Goal: Find contact information: Find contact information

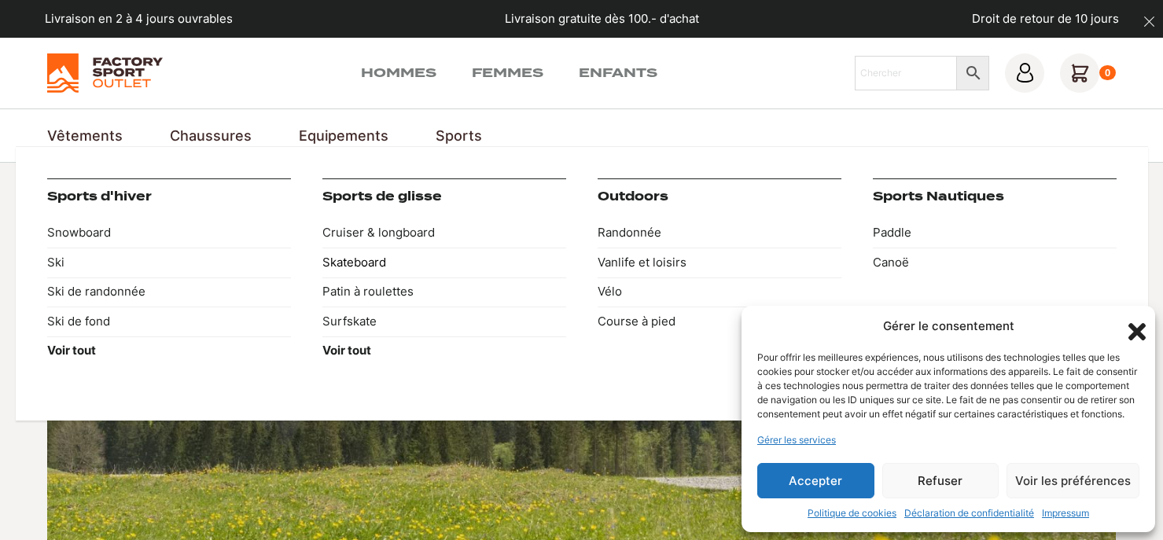
click at [379, 265] on link "Skateboard" at bounding box center [444, 263] width 244 height 30
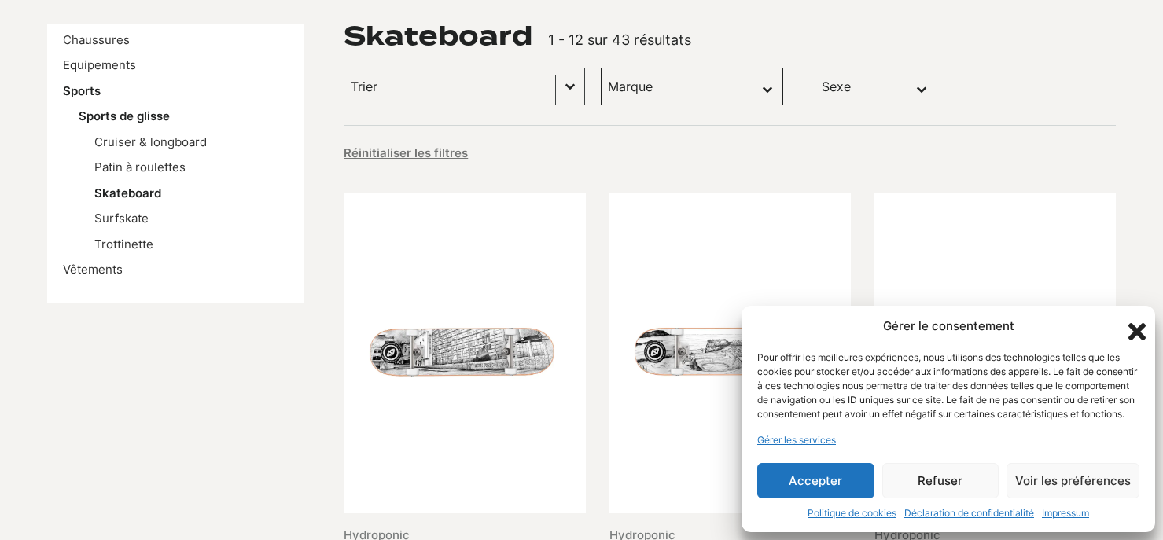
scroll to position [241, 0]
click at [1140, 323] on icon "Fermer la boîte de dialogue" at bounding box center [1136, 331] width 17 height 17
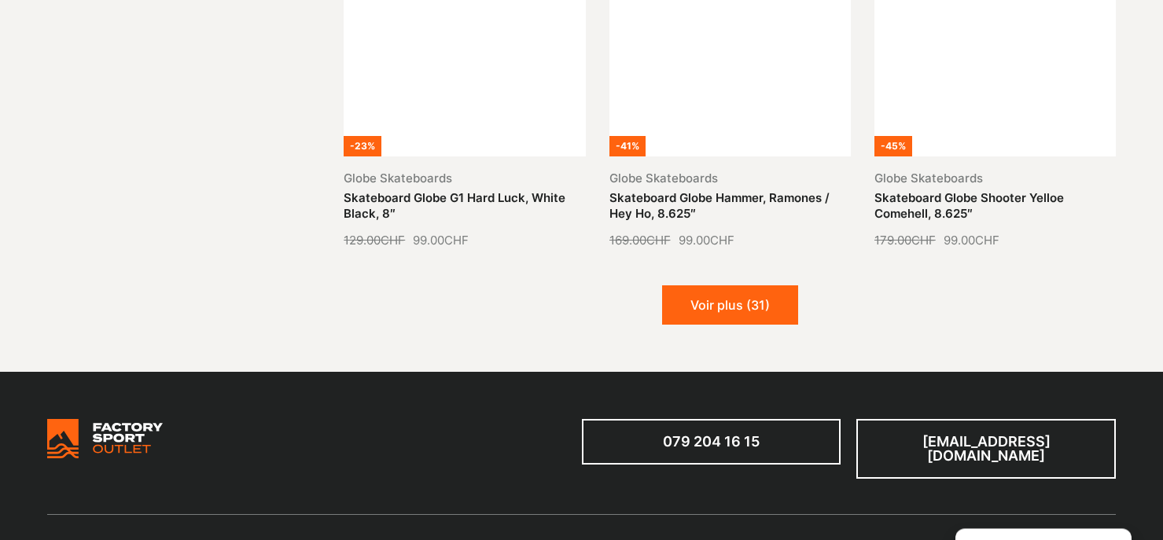
scroll to position [1924, 0]
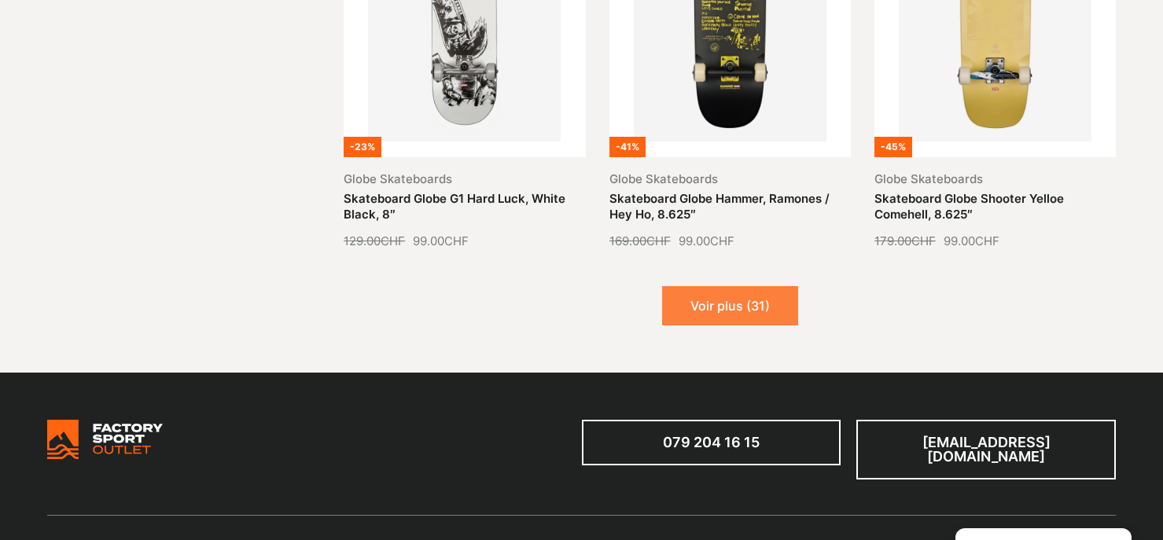
click at [749, 288] on button "Voir plus (31)" at bounding box center [730, 305] width 136 height 39
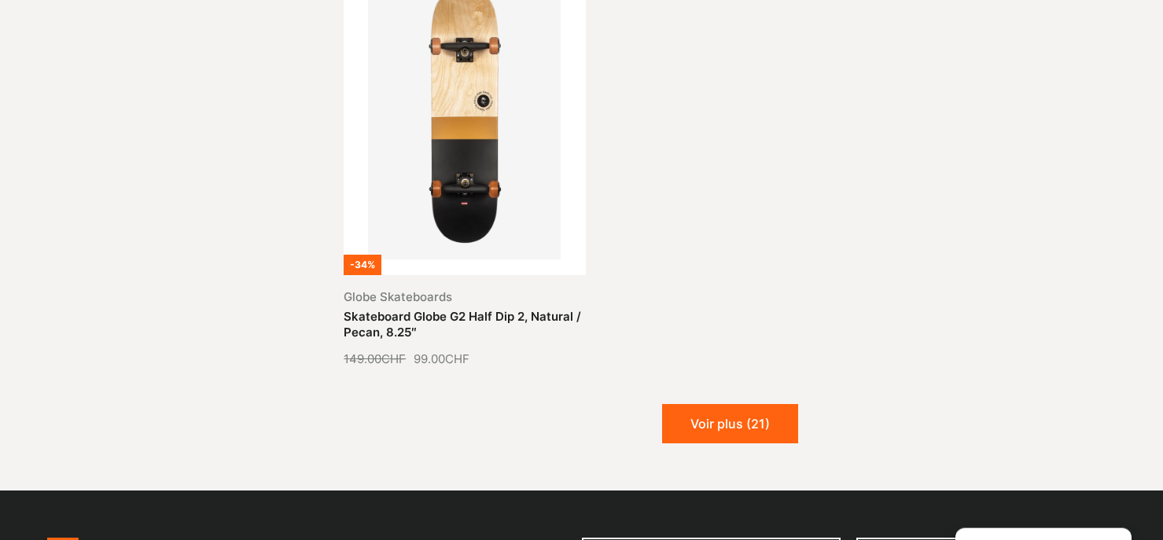
scroll to position [3688, 0]
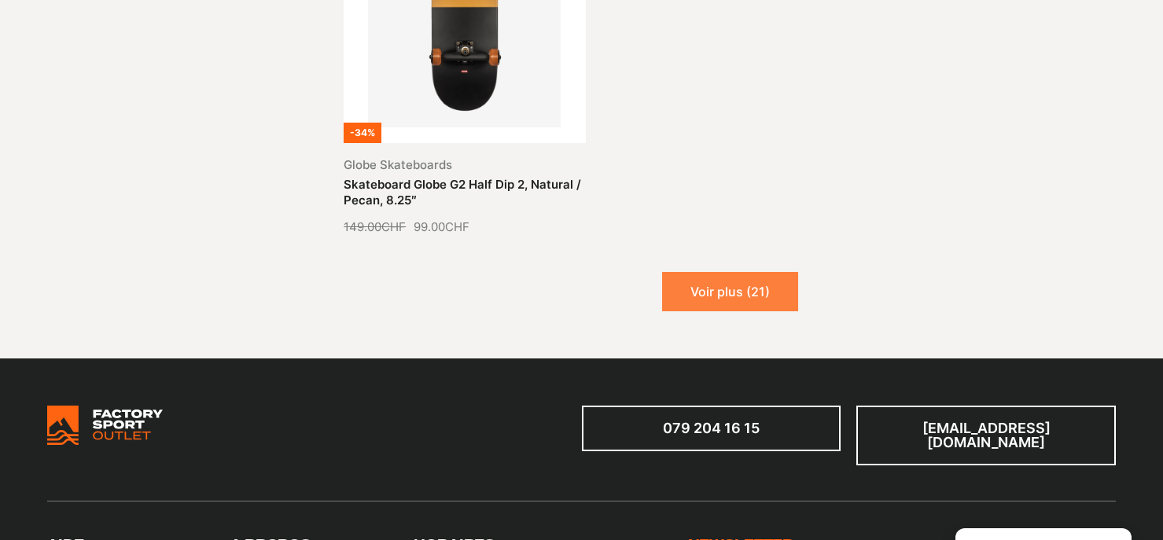
click at [719, 277] on button "Voir plus (21)" at bounding box center [730, 291] width 136 height 39
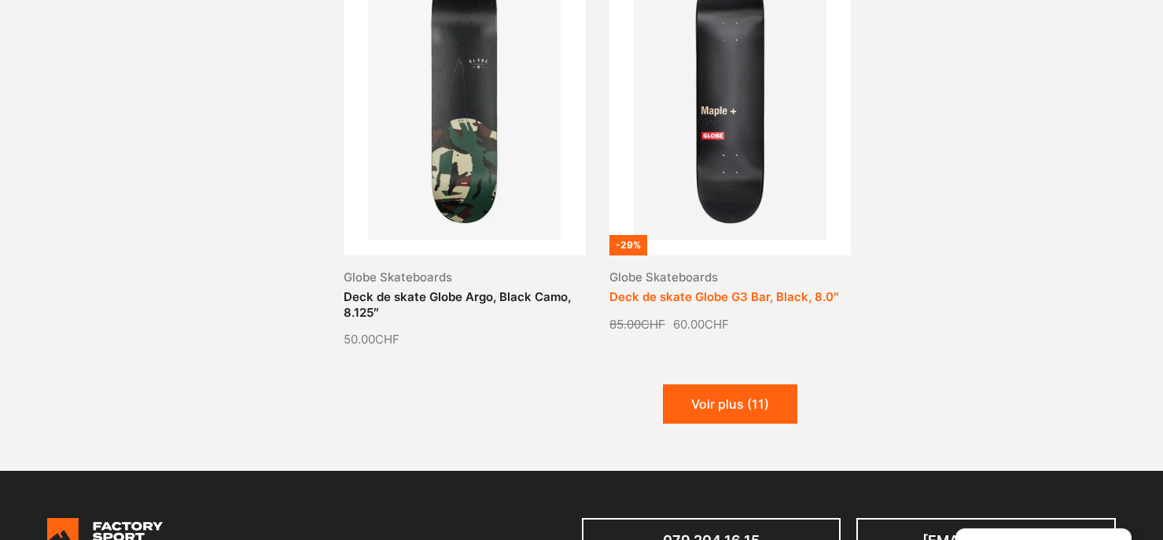
scroll to position [4891, 0]
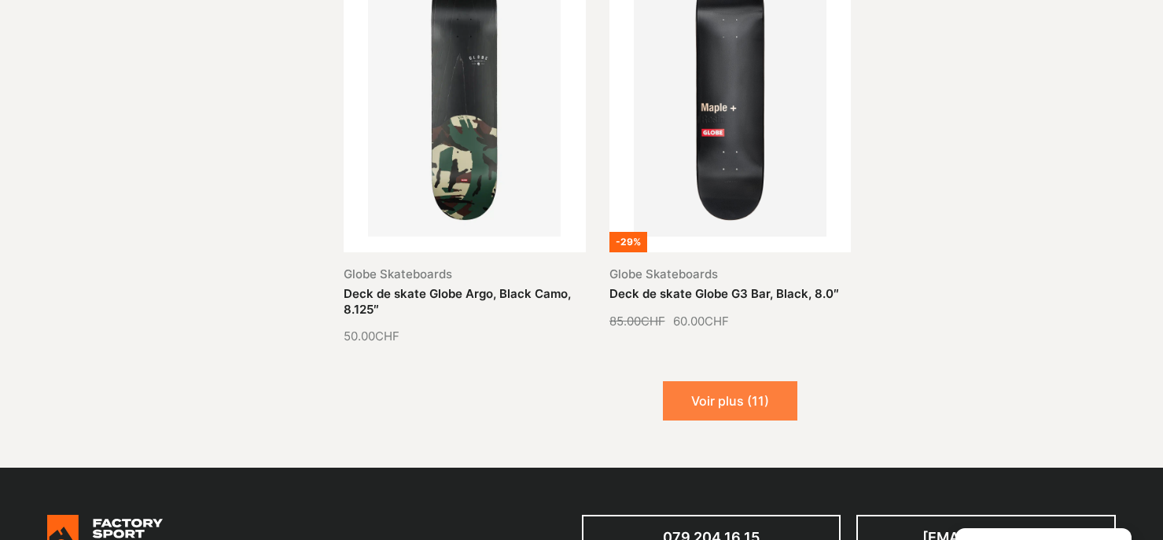
click at [712, 384] on button "Voir plus (11)" at bounding box center [730, 400] width 134 height 39
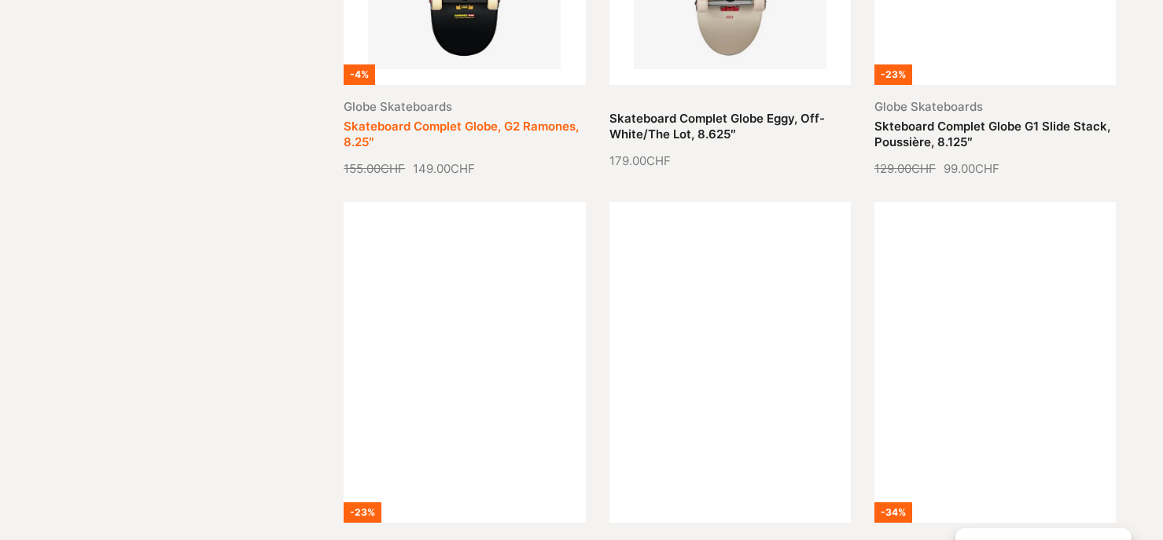
scroll to position [6174, 0]
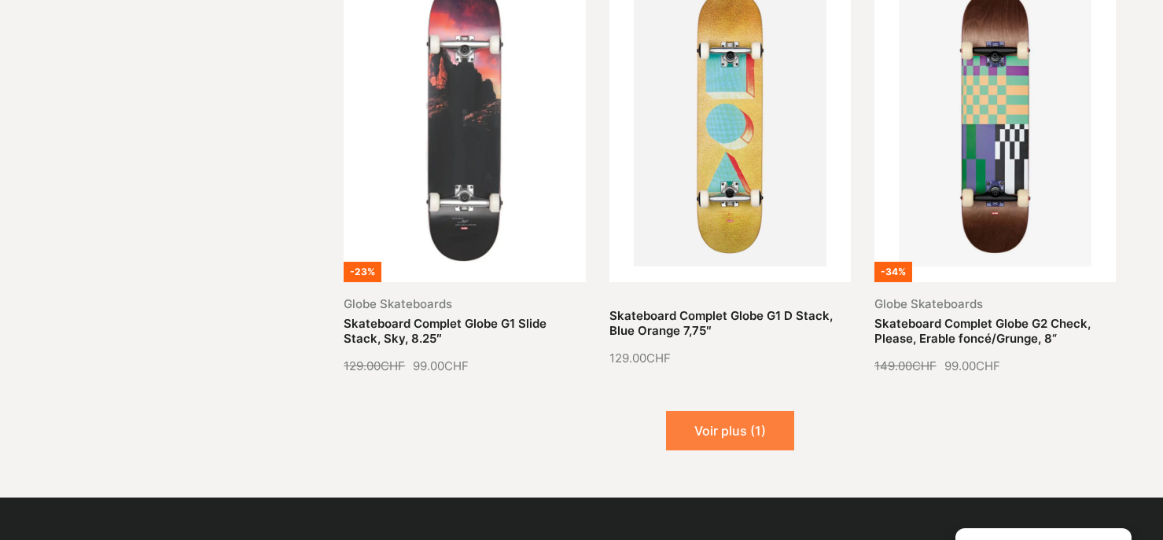
click at [713, 414] on button "Voir plus (1)" at bounding box center [730, 430] width 128 height 39
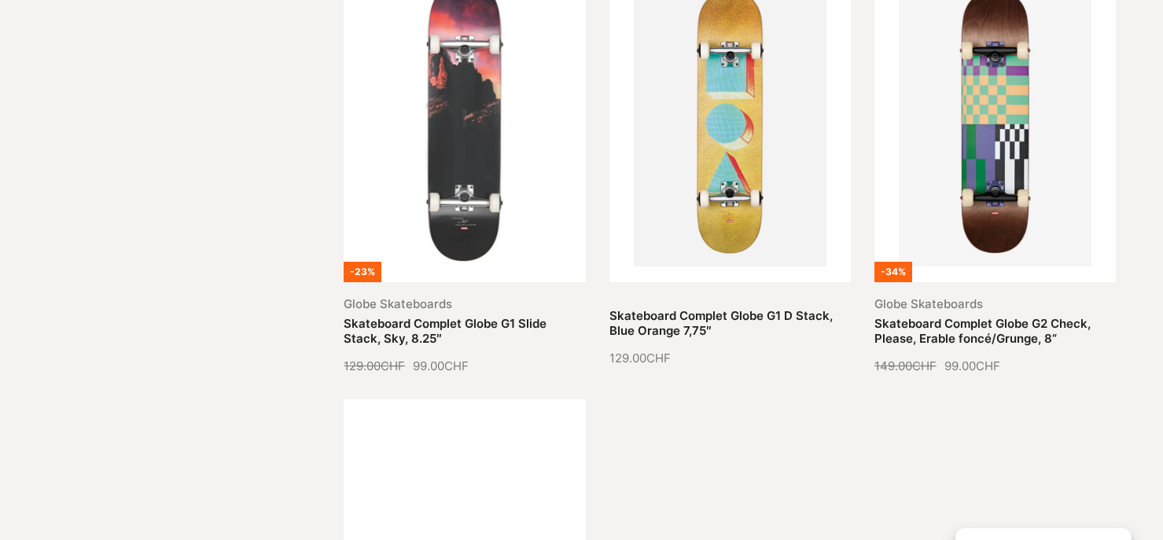
scroll to position [6495, 0]
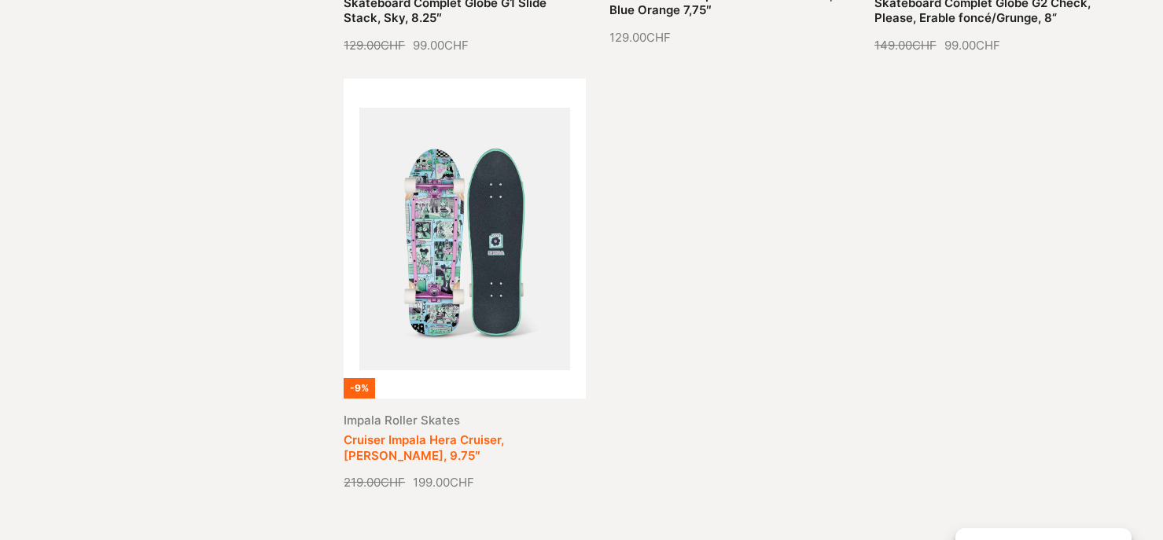
click at [469, 432] on link "Cruiser Impala Hera Cruiser, Mel Stringer, 9.75″" at bounding box center [424, 447] width 160 height 31
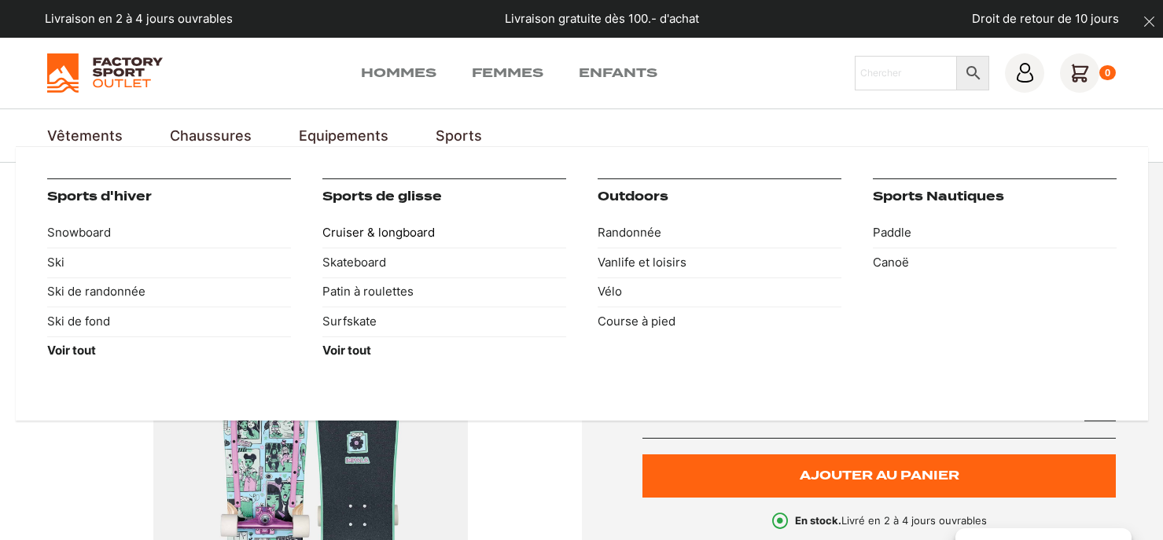
click at [400, 226] on link "Cruiser & longboard" at bounding box center [444, 234] width 244 height 30
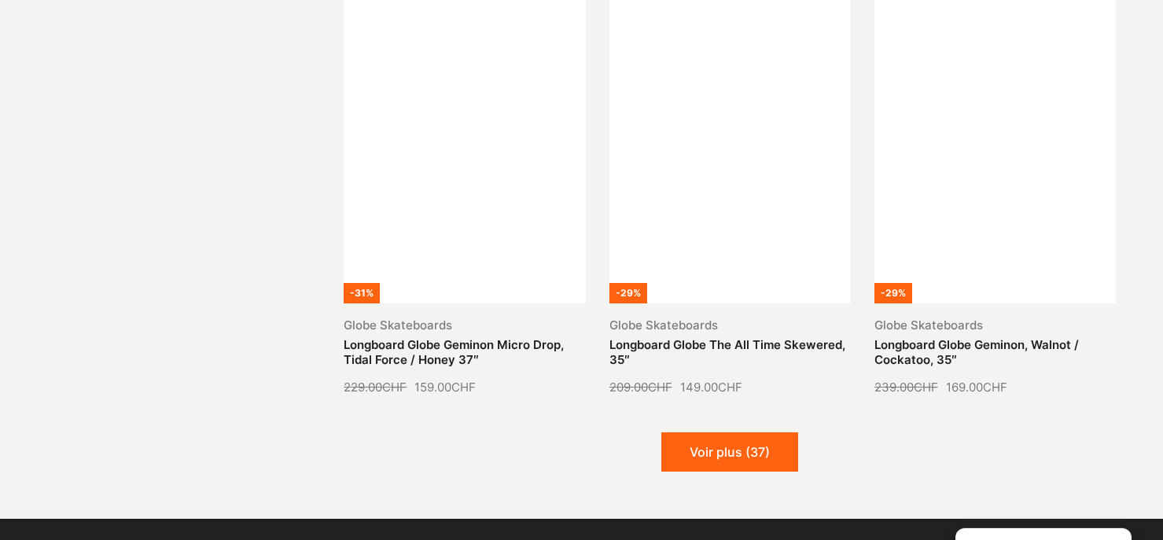
scroll to position [2005, 0]
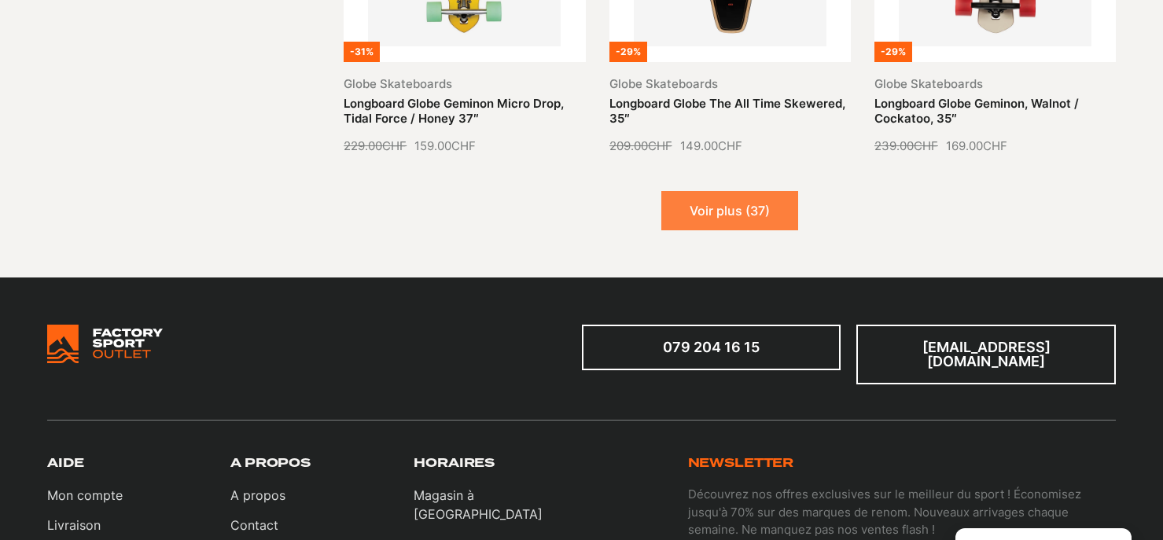
click at [745, 222] on button "Voir plus (37)" at bounding box center [729, 210] width 137 height 39
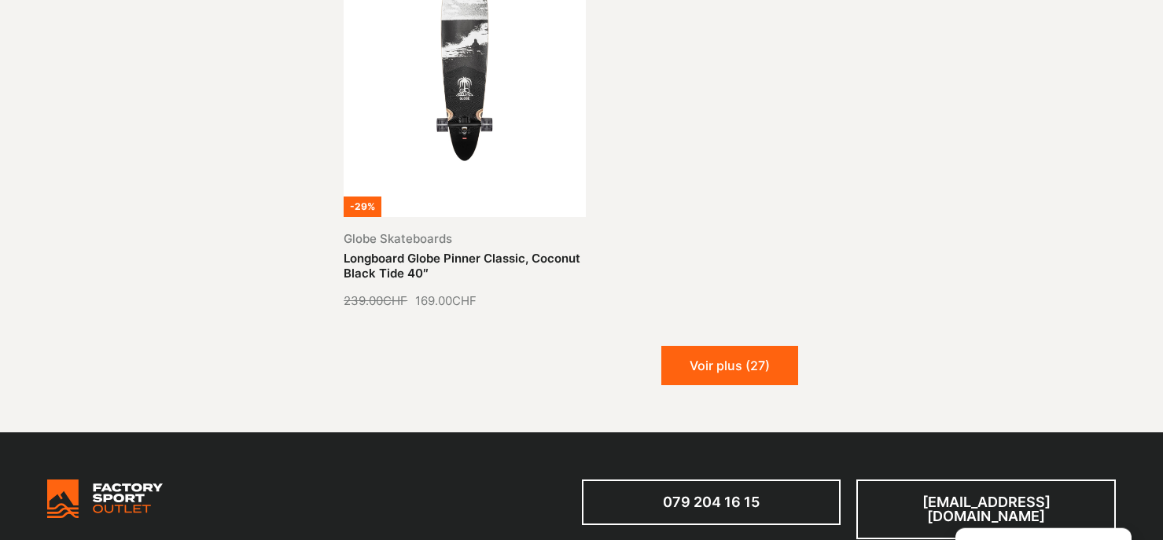
scroll to position [3688, 0]
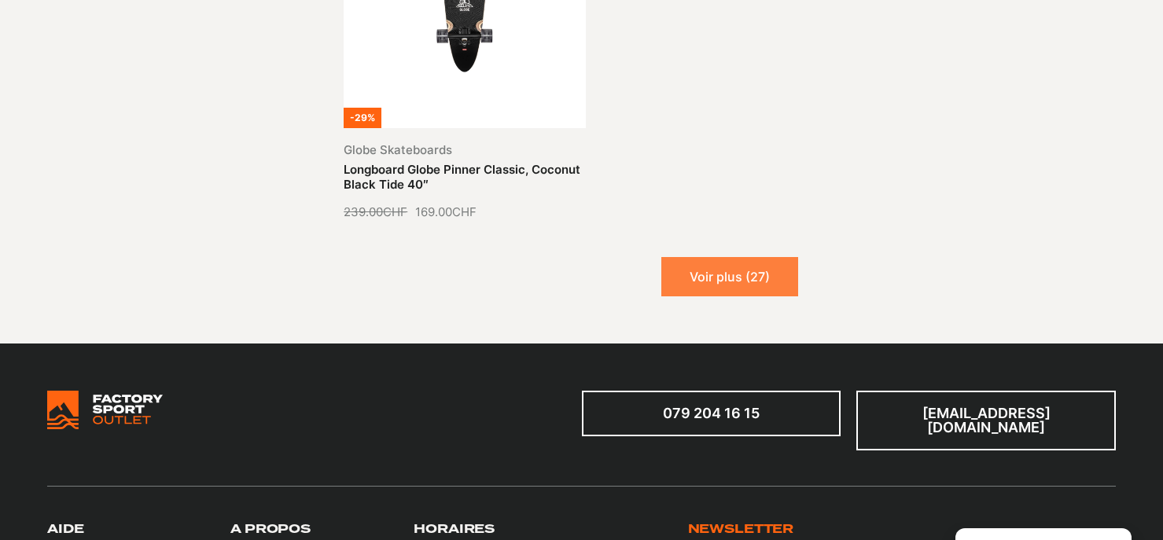
click at [720, 281] on button "Voir plus (27)" at bounding box center [729, 276] width 137 height 39
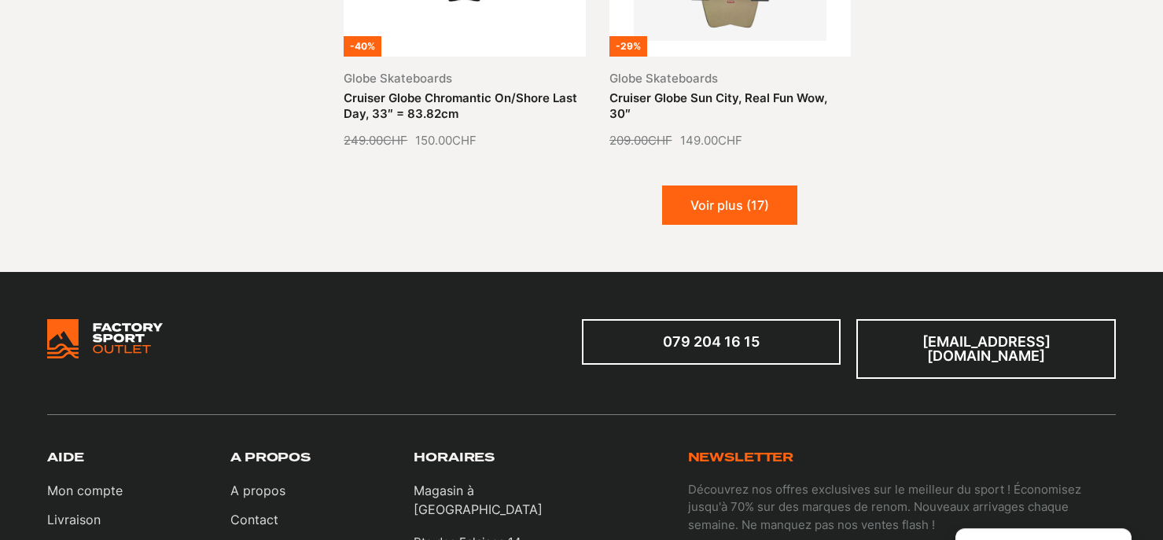
scroll to position [5212, 0]
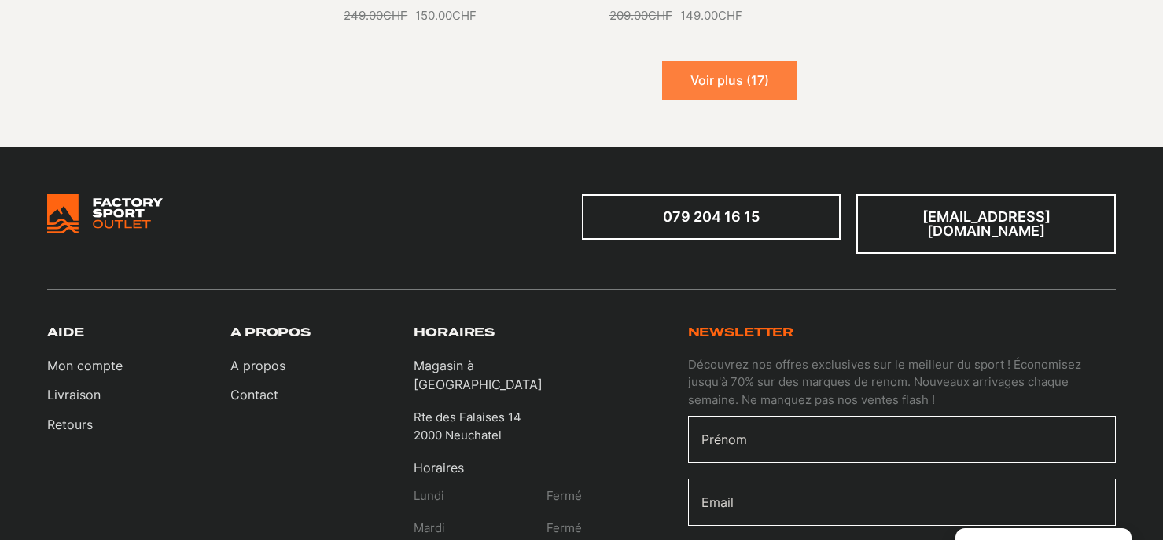
click at [739, 61] on button "Voir plus (17)" at bounding box center [729, 80] width 135 height 39
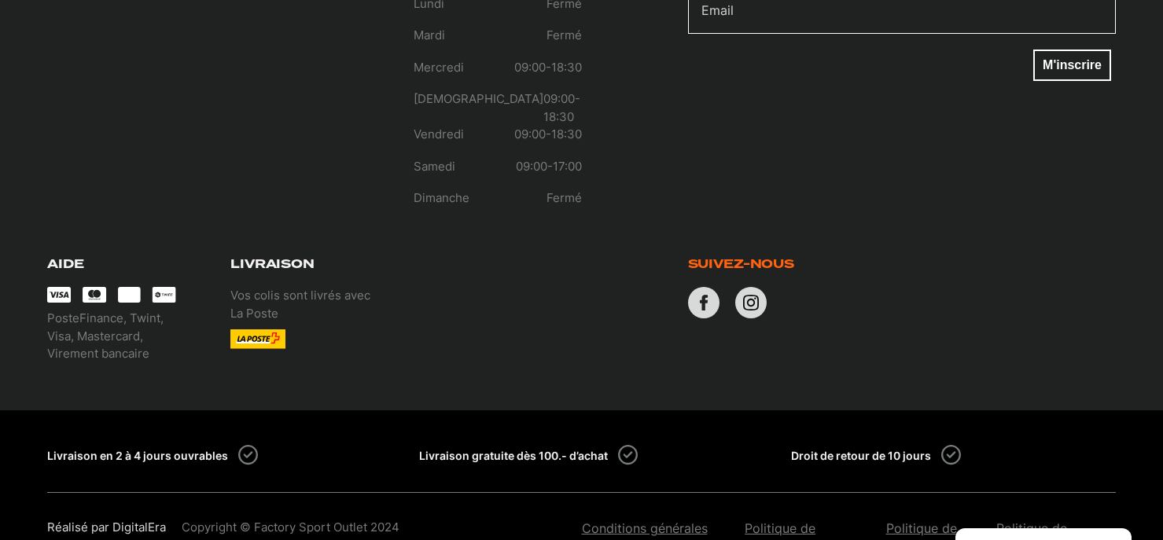
scroll to position [6616, 0]
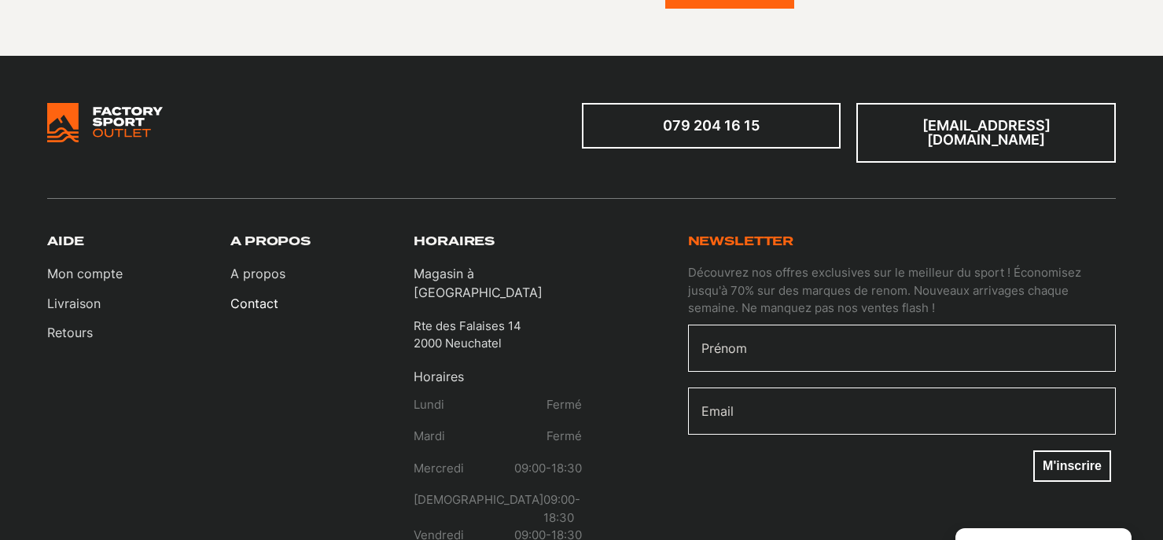
click at [262, 294] on link "Contact" at bounding box center [257, 303] width 55 height 19
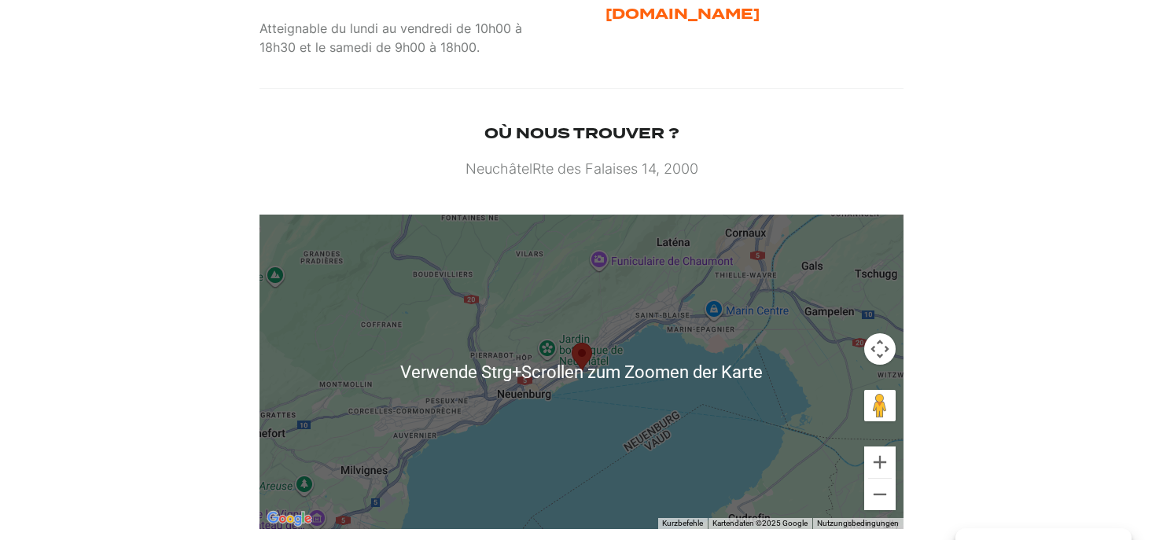
scroll to position [962, 0]
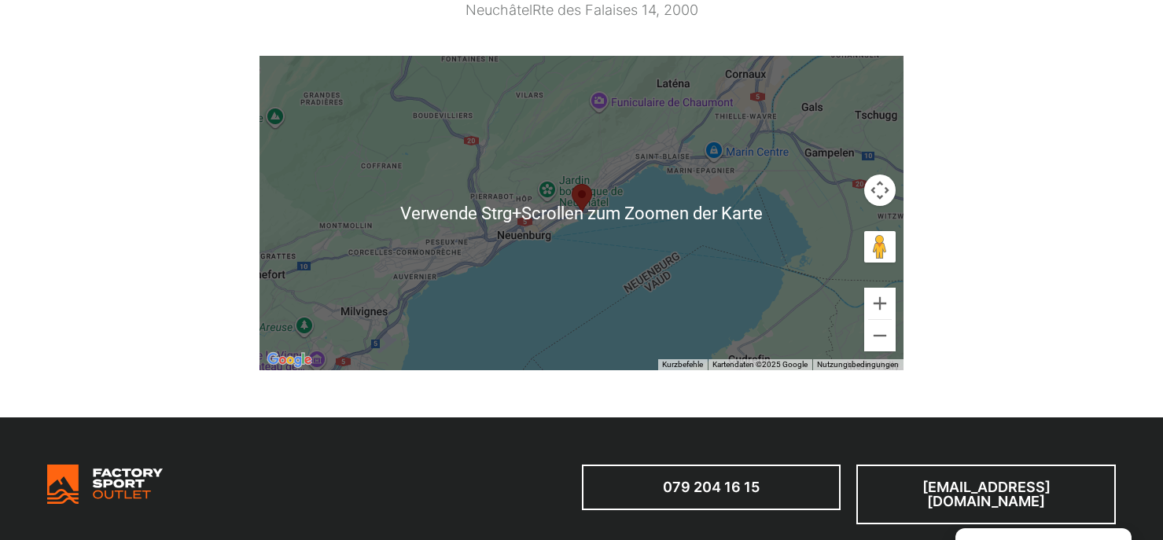
click at [590, 218] on img at bounding box center [581, 199] width 33 height 42
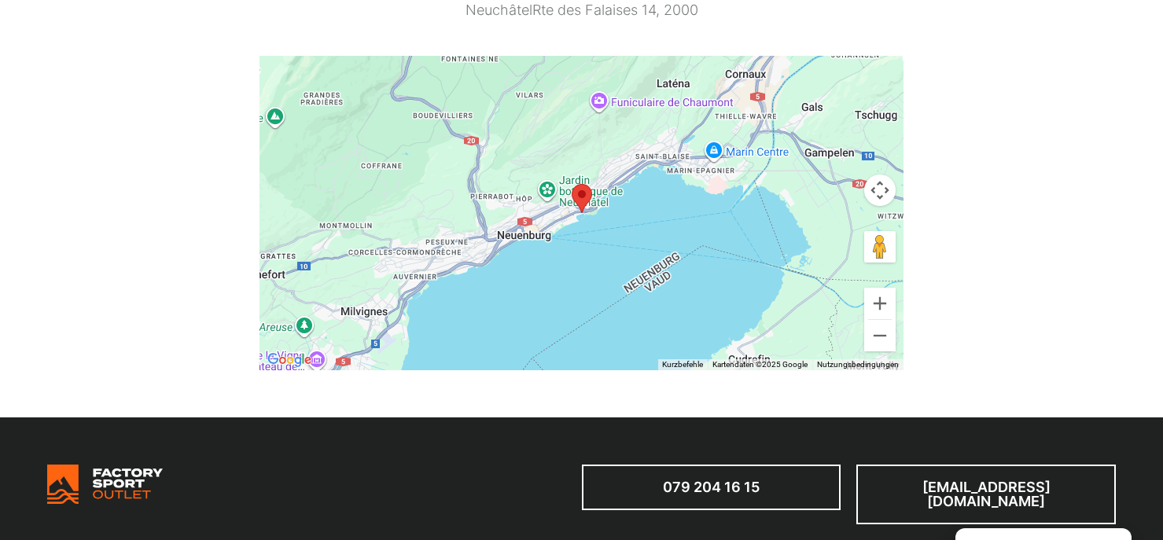
click at [587, 197] on img at bounding box center [581, 199] width 33 height 42
click at [579, 202] on img at bounding box center [581, 199] width 33 height 42
click at [659, 271] on div "Um von einem Element zum anderen zu gelangen, drückst du die Pfeiltasten entspr…" at bounding box center [581, 213] width 645 height 314
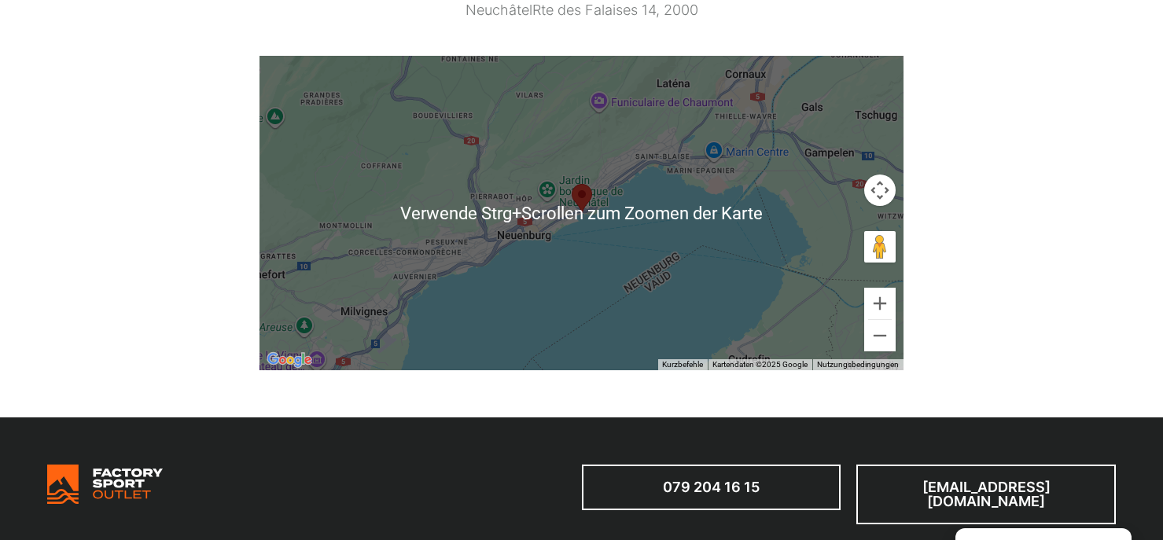
click at [597, 237] on div at bounding box center [581, 213] width 645 height 314
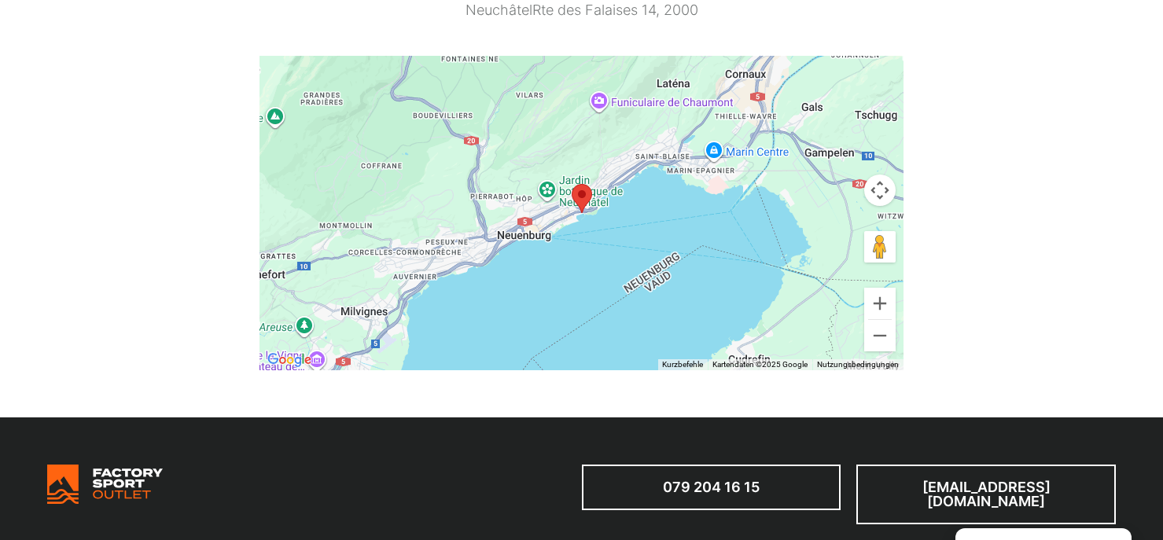
click at [597, 237] on div at bounding box center [581, 213] width 645 height 314
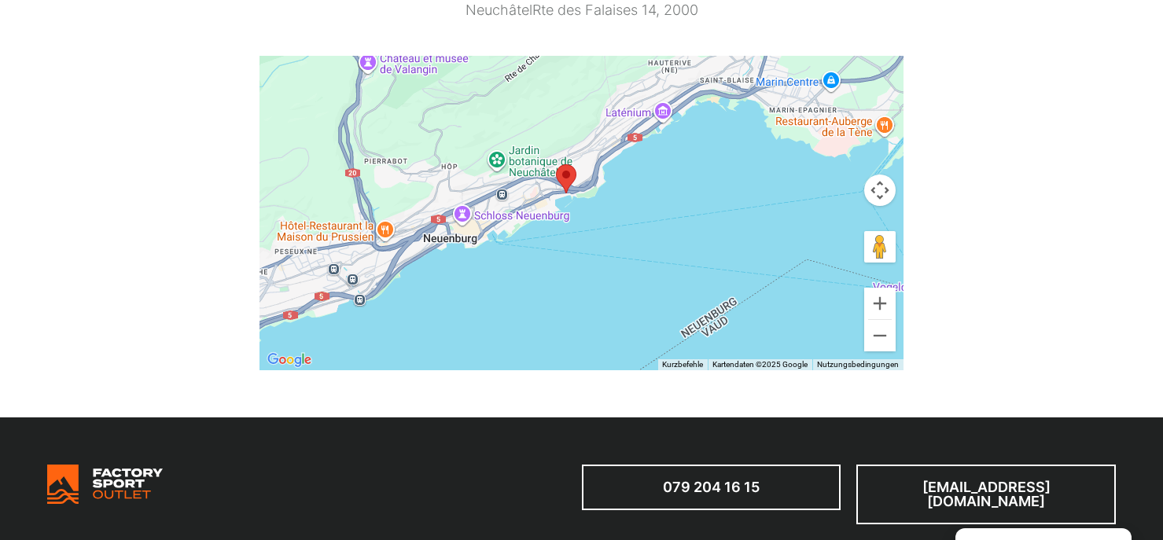
click at [545, 200] on div at bounding box center [581, 213] width 645 height 314
click at [564, 200] on img at bounding box center [565, 179] width 33 height 42
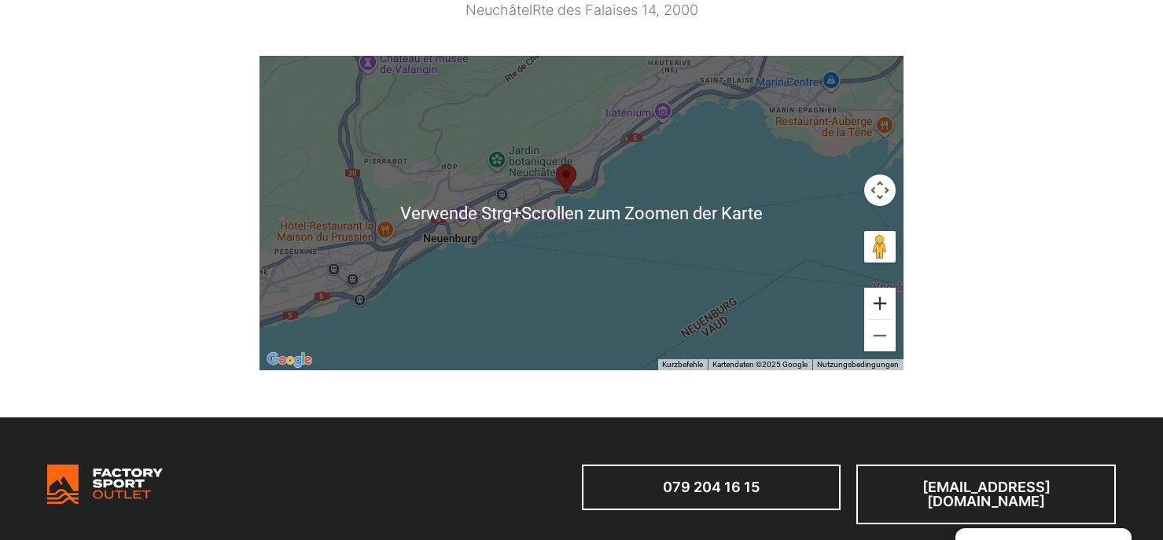
click at [888, 303] on button "Vergrößern" at bounding box center [879, 303] width 31 height 31
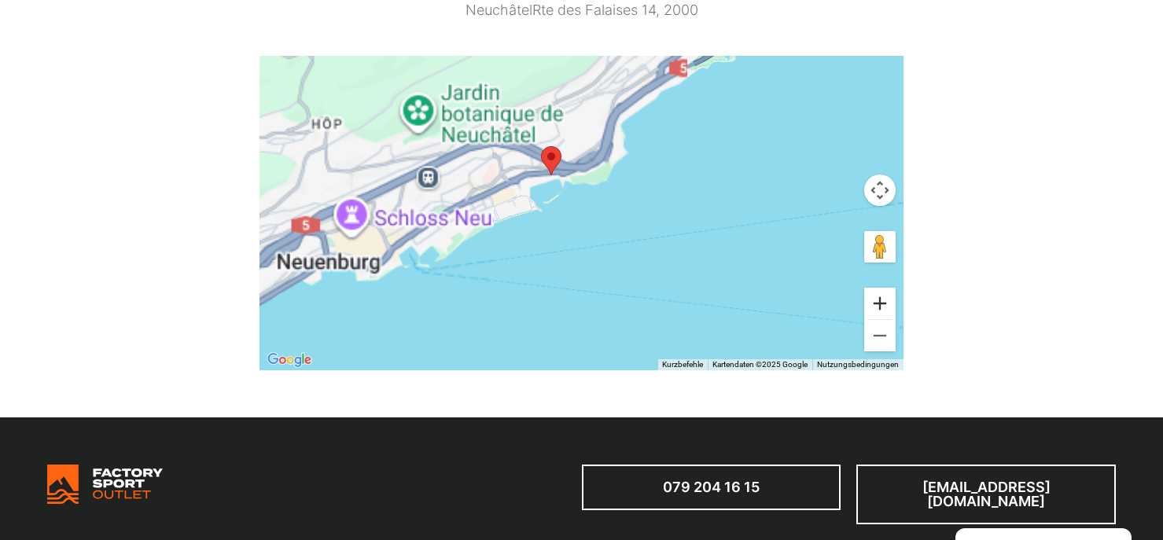
click at [888, 304] on button "Vergrößern" at bounding box center [879, 303] width 31 height 31
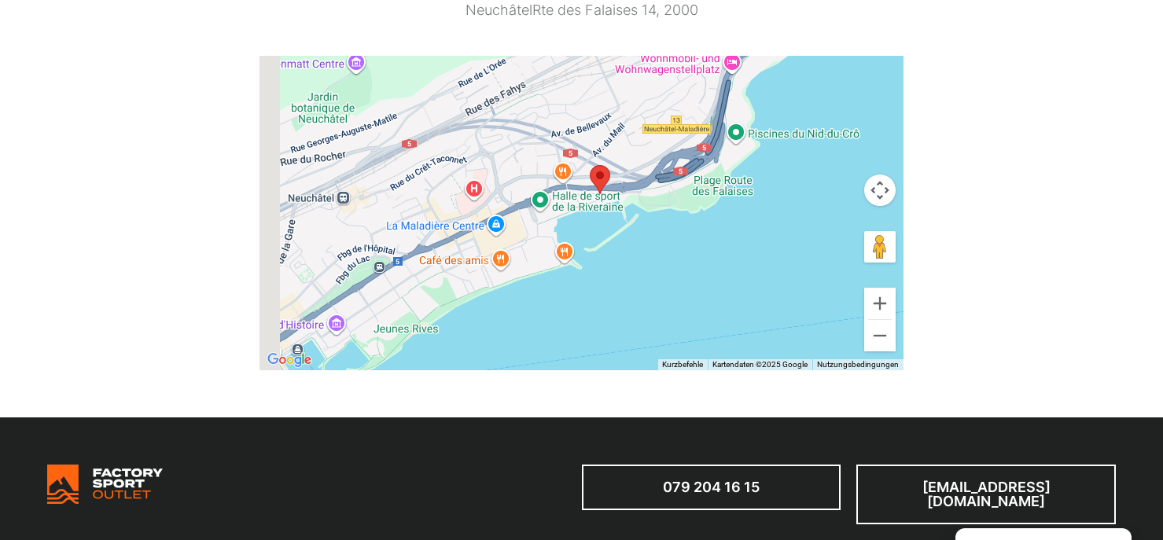
drag, startPoint x: 591, startPoint y: 222, endPoint x: 680, endPoint y: 287, distance: 109.8
click at [680, 287] on div at bounding box center [581, 213] width 645 height 314
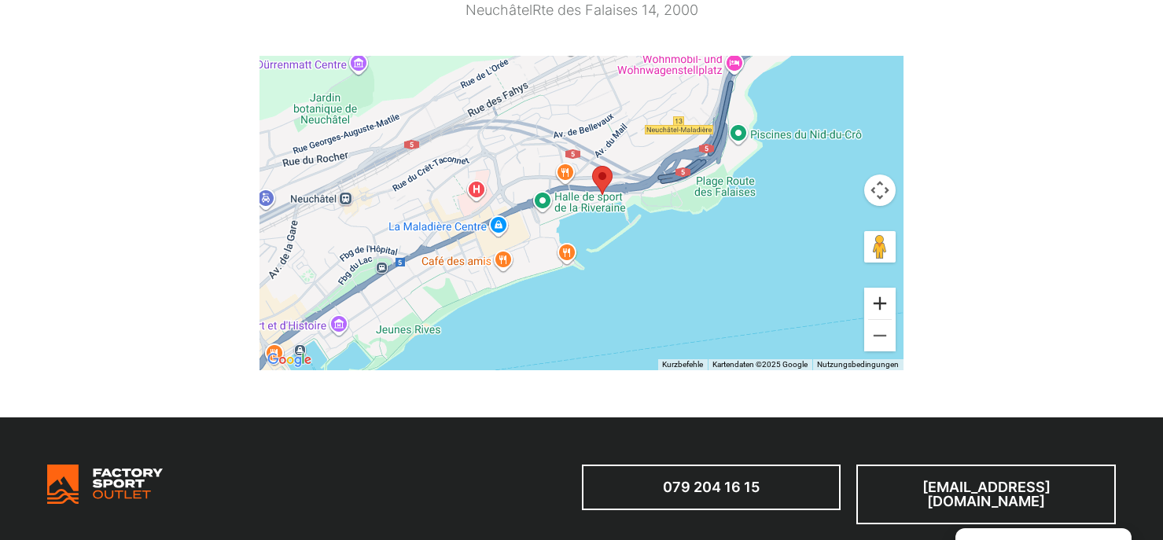
click at [887, 304] on button "Vergrößern" at bounding box center [879, 303] width 31 height 31
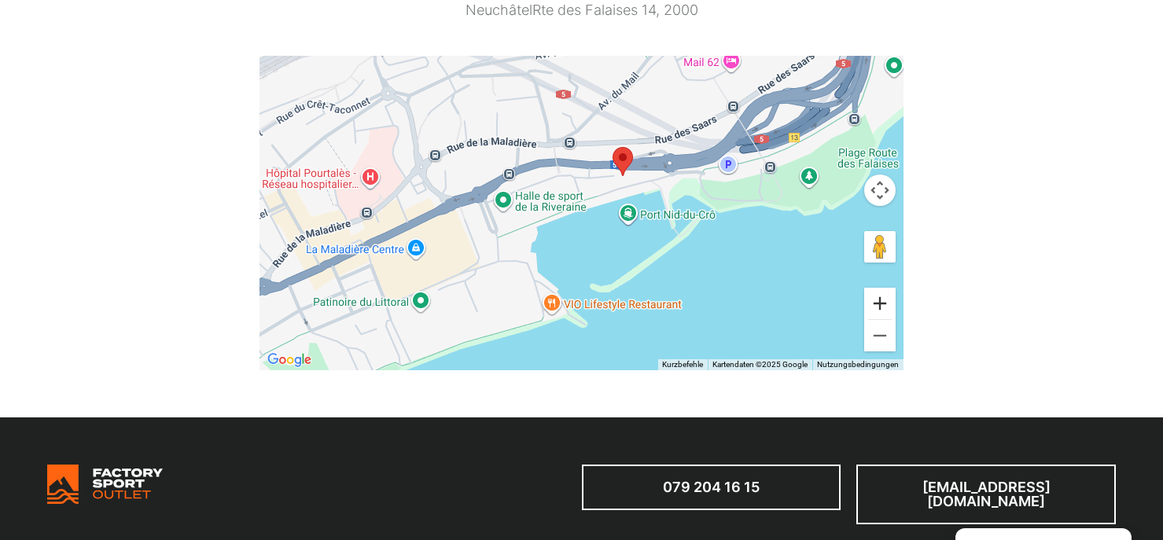
click at [887, 304] on button "Vergrößern" at bounding box center [879, 303] width 31 height 31
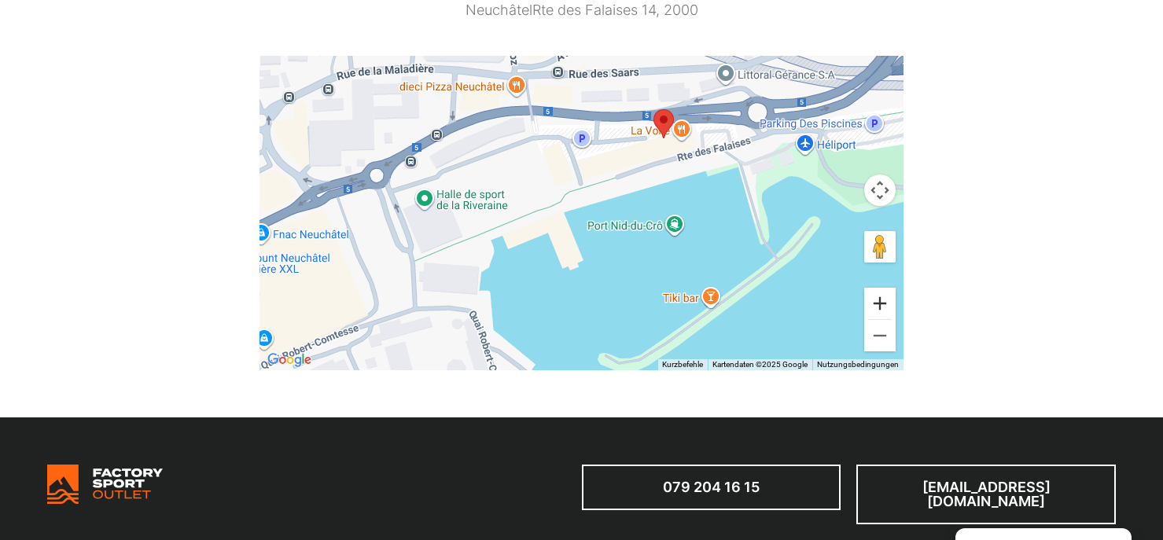
click at [887, 304] on button "Vergrößern" at bounding box center [879, 303] width 31 height 31
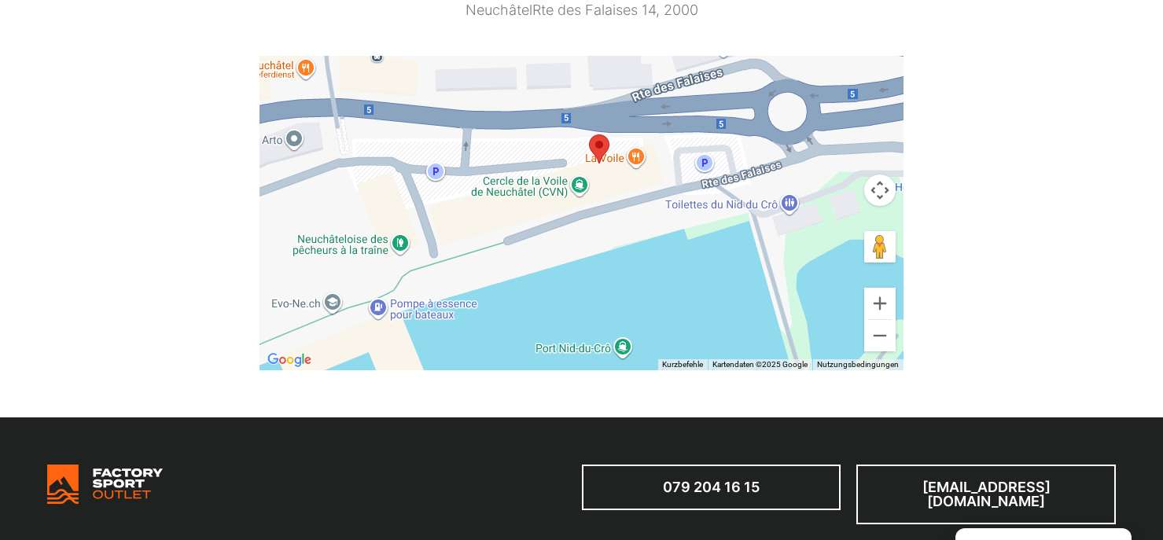
drag, startPoint x: 722, startPoint y: 179, endPoint x: 556, endPoint y: 290, distance: 199.5
click at [556, 290] on div at bounding box center [581, 213] width 645 height 314
click at [881, 307] on button "Vergrößern" at bounding box center [879, 303] width 31 height 31
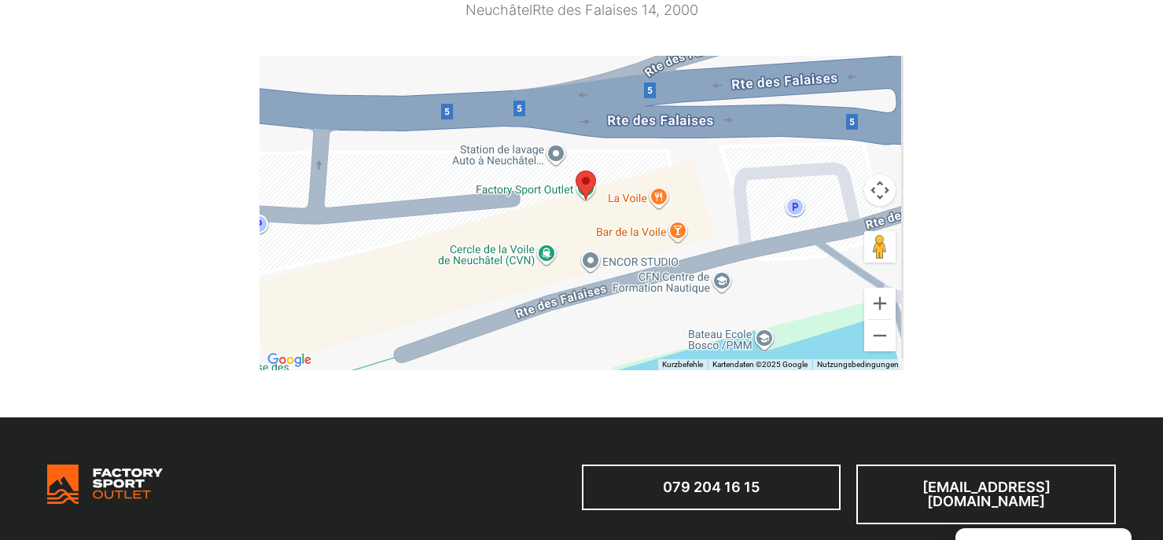
drag, startPoint x: 583, startPoint y: 185, endPoint x: 554, endPoint y: 265, distance: 85.3
click at [554, 265] on div at bounding box center [581, 213] width 645 height 314
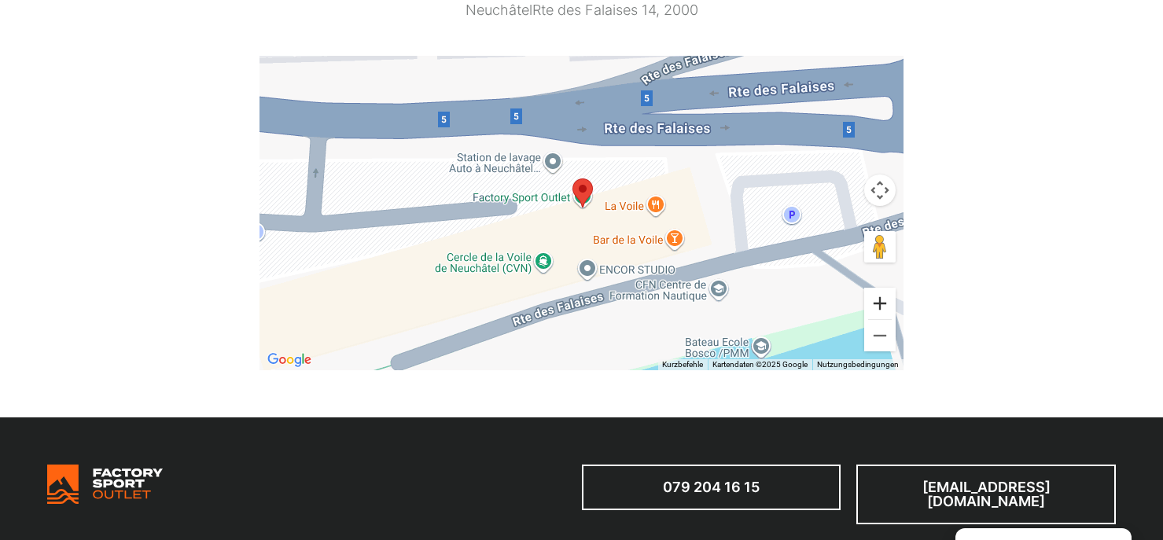
click at [884, 311] on button "Vergrößern" at bounding box center [879, 303] width 31 height 31
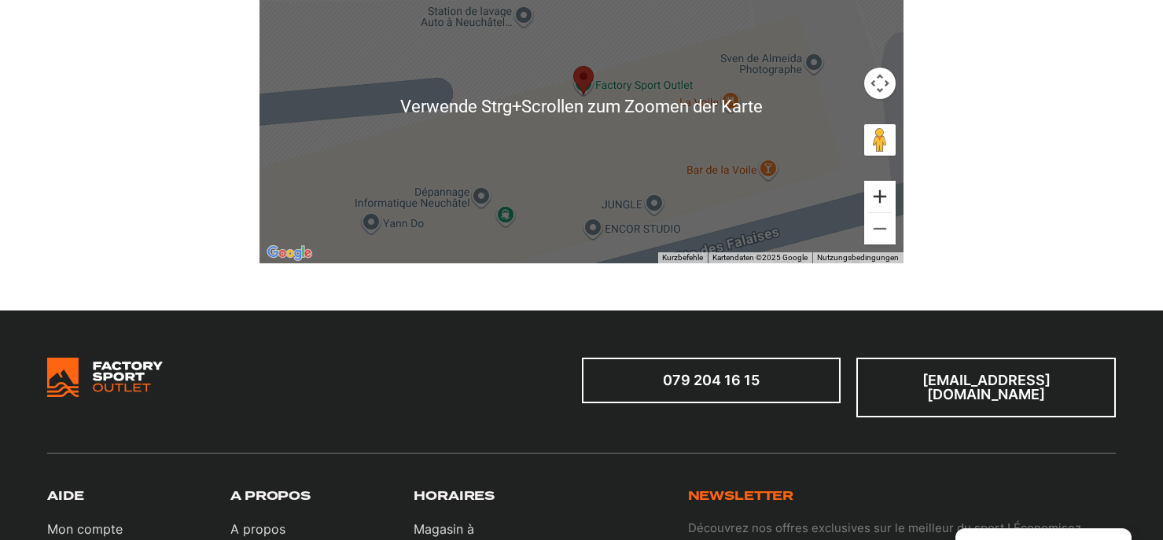
scroll to position [1123, 0]
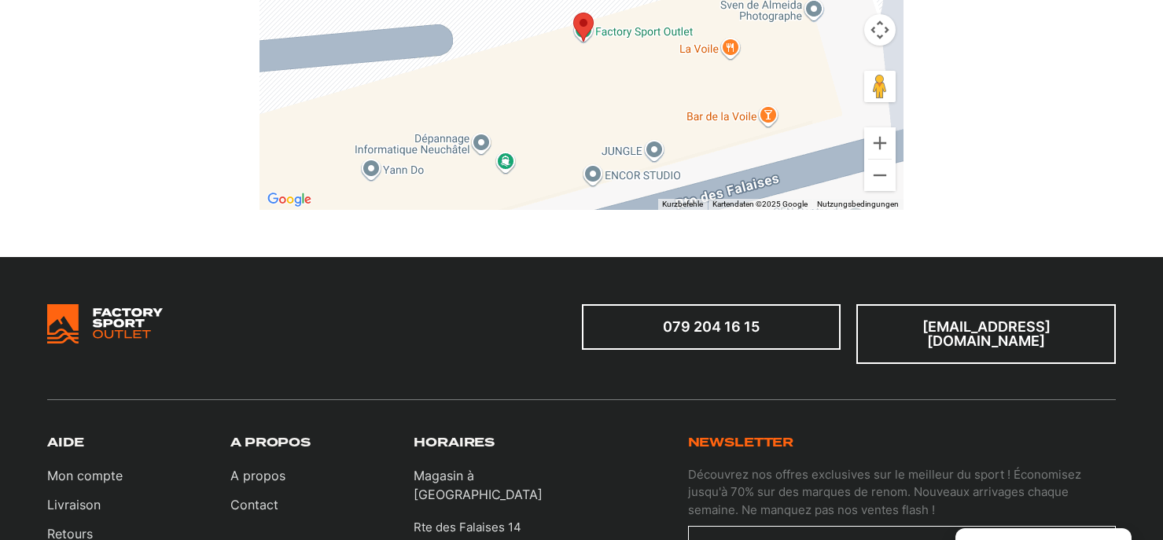
click at [696, 335] on link "079 204 16 15" at bounding box center [711, 327] width 259 height 46
